Goal: Information Seeking & Learning: Learn about a topic

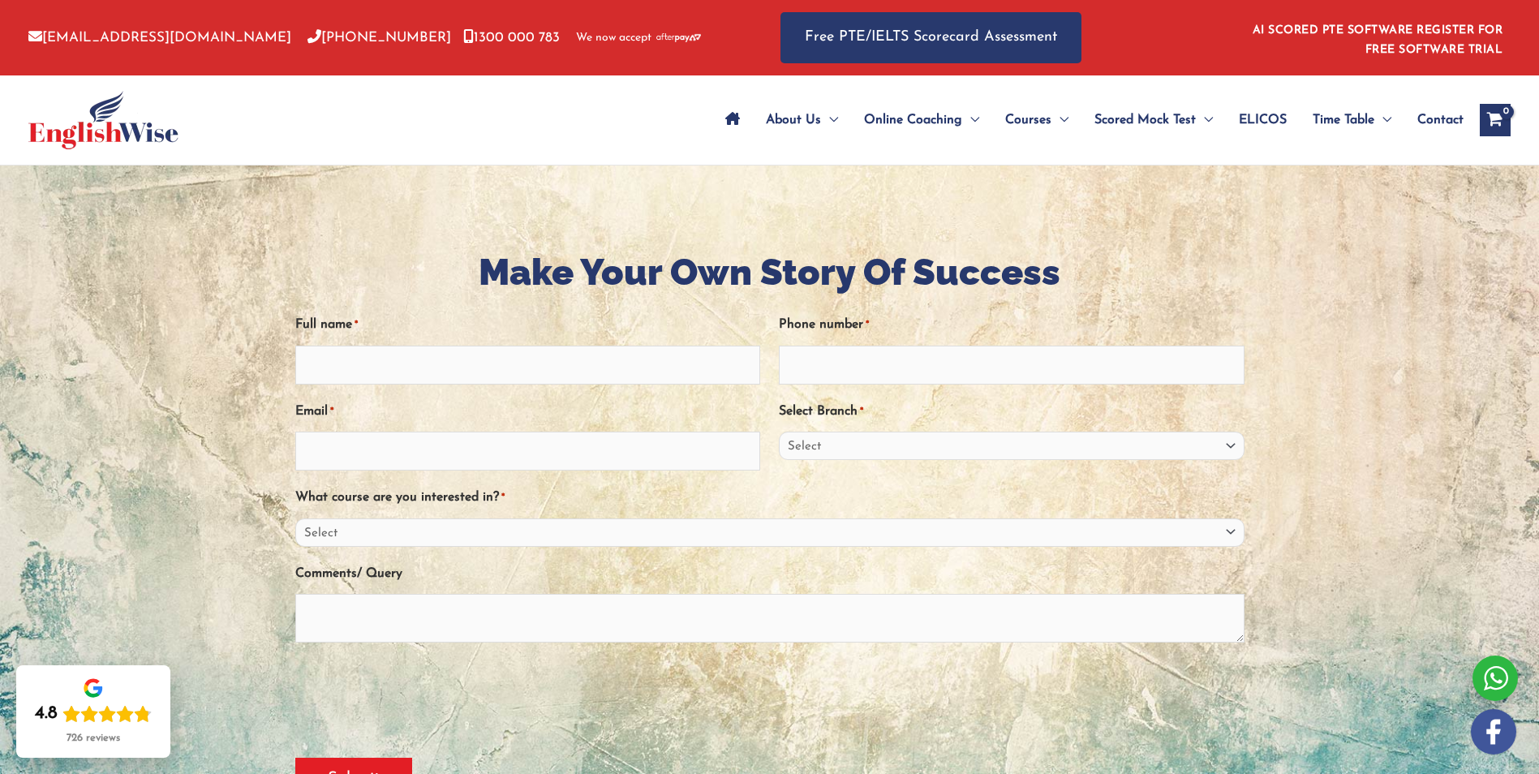
click at [1249, 116] on span "ELICOS" at bounding box center [1263, 120] width 48 height 57
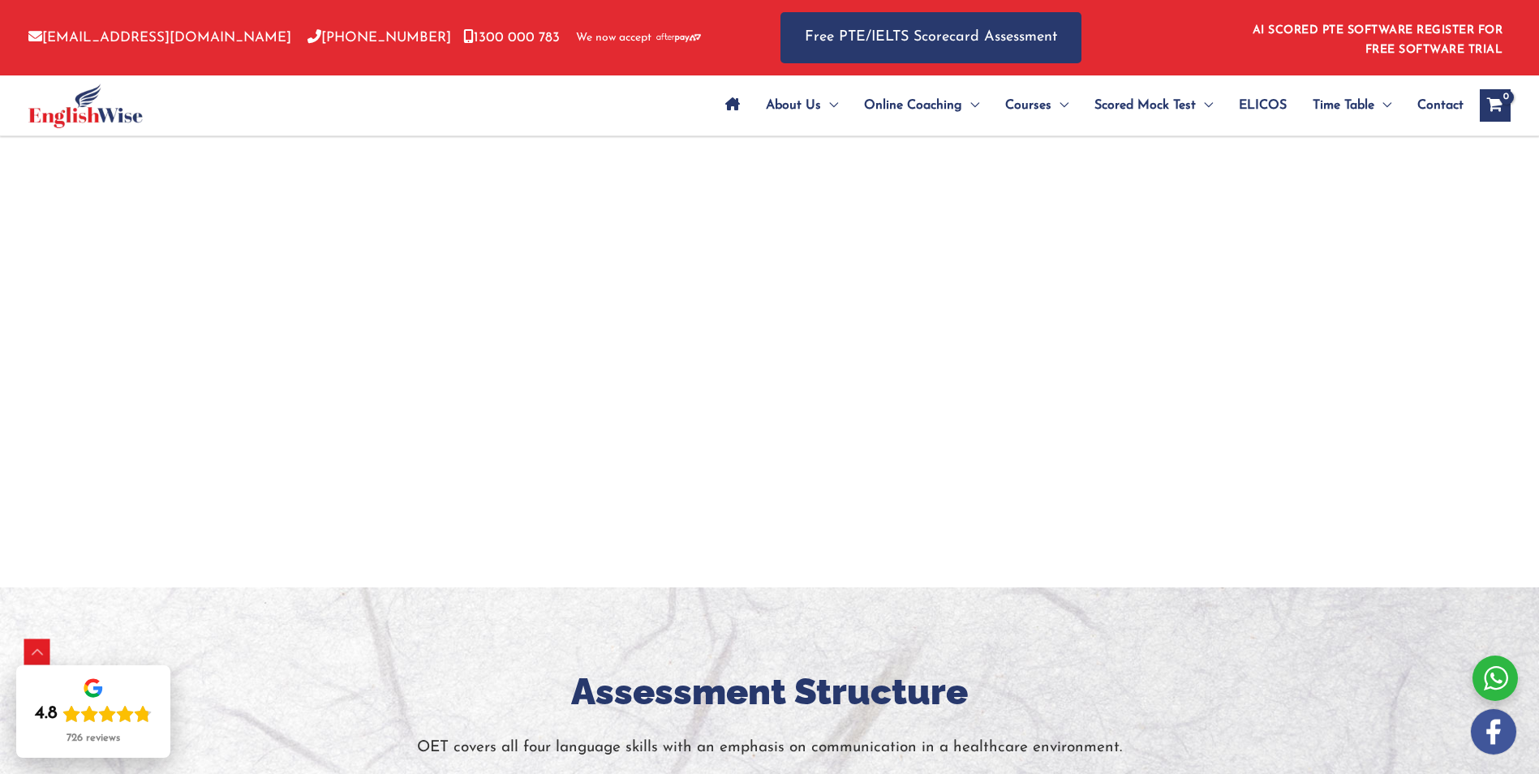
scroll to position [1055, 0]
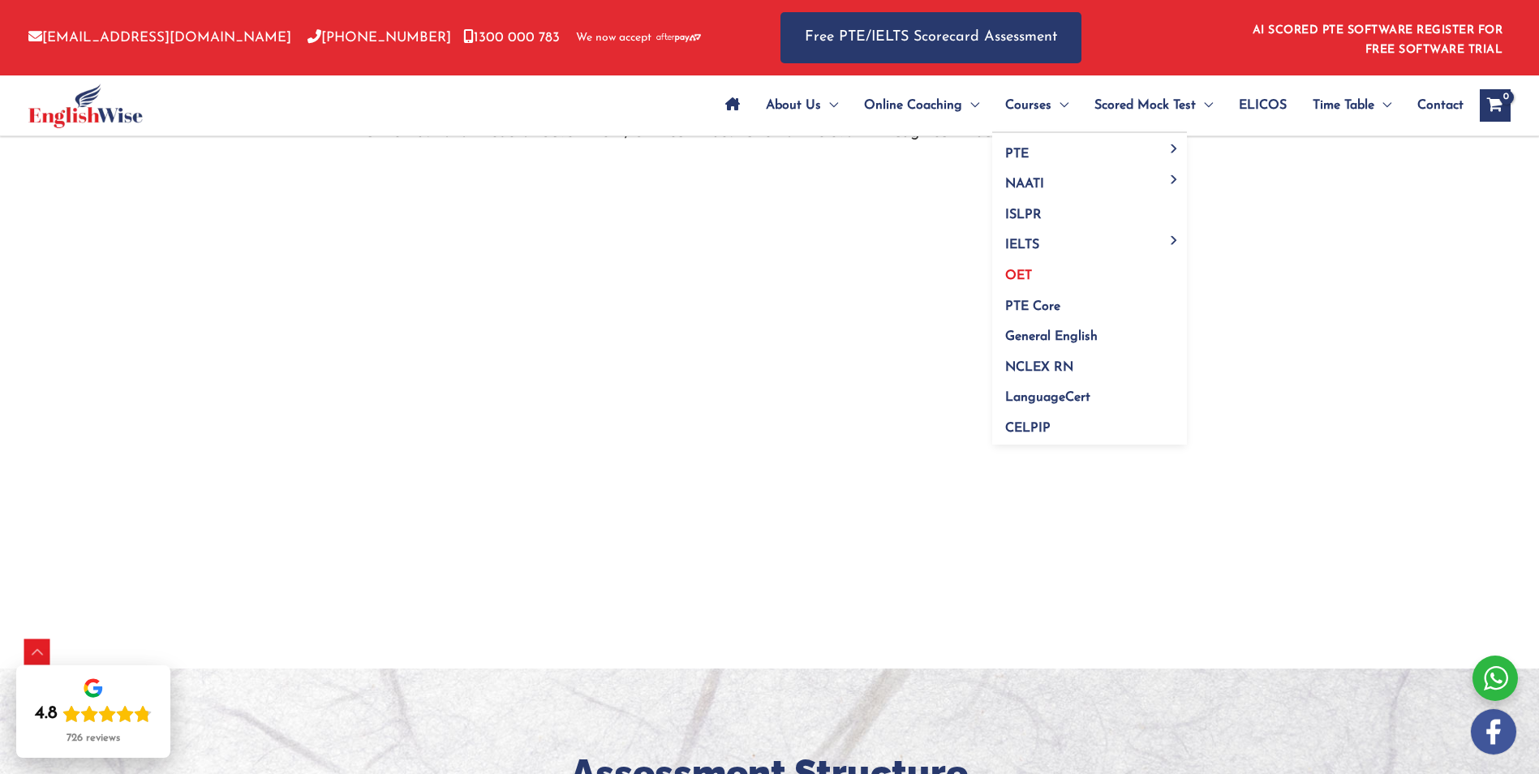
click at [1016, 272] on span "OET" at bounding box center [1018, 275] width 27 height 13
